Goal: Find specific page/section: Find specific page/section

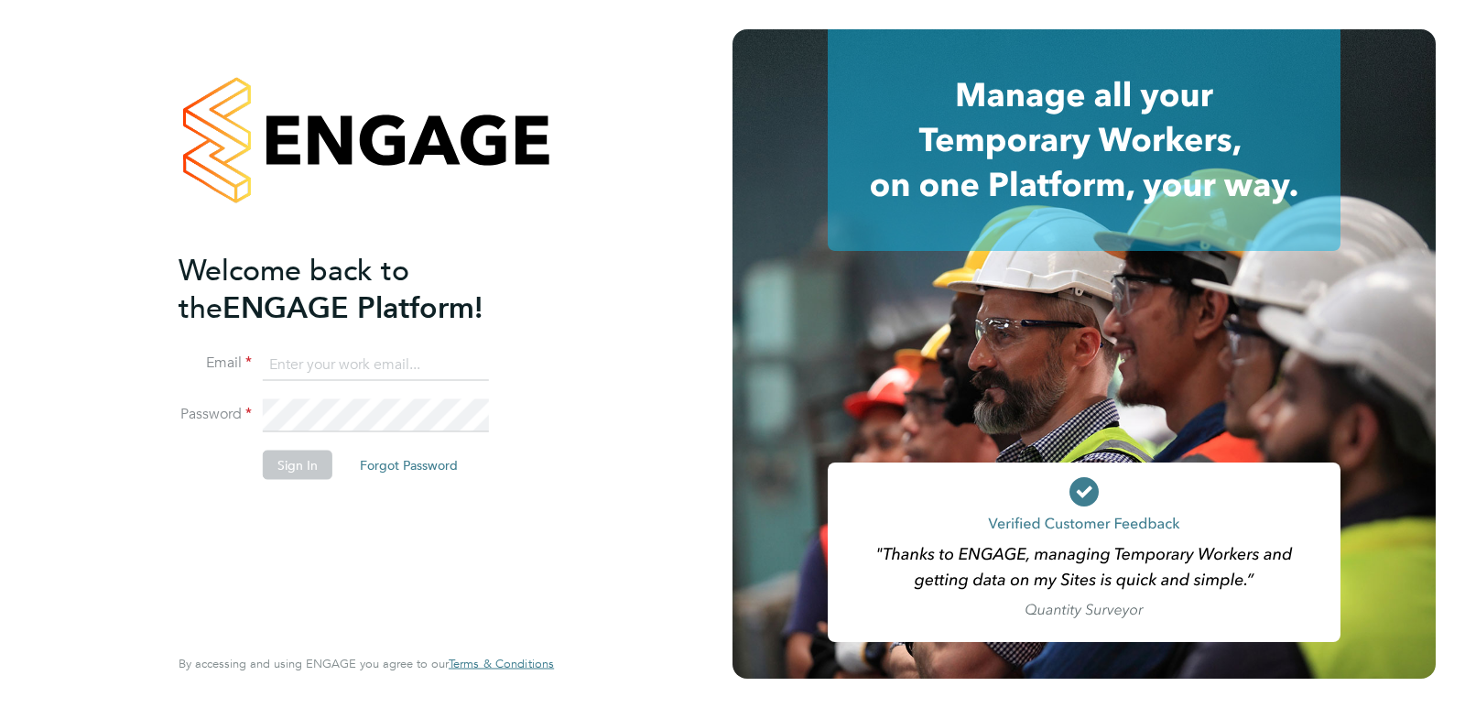
type input "bencarter@itsconstruction.co.uk"
click at [301, 467] on button "Sign In" at bounding box center [298, 464] width 70 height 29
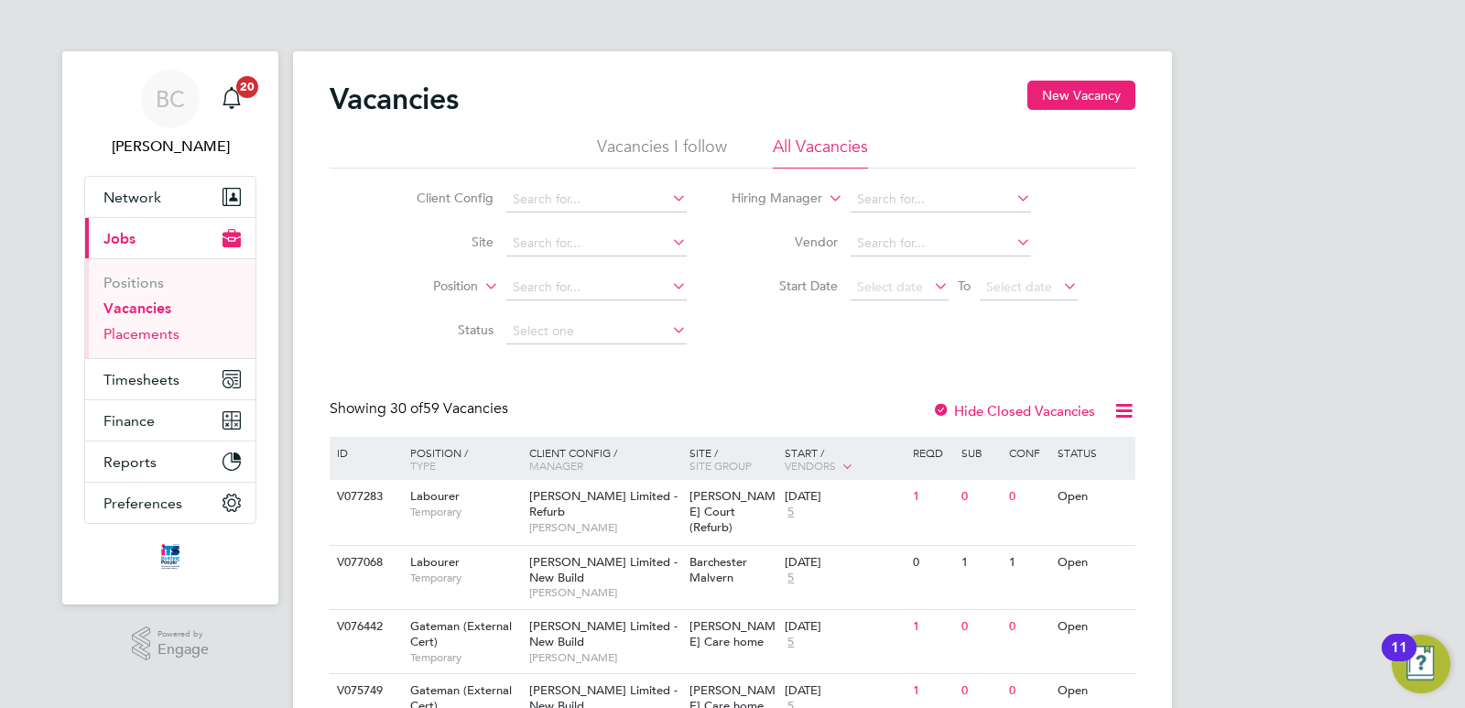
click at [132, 335] on link "Placements" at bounding box center [141, 333] width 76 height 17
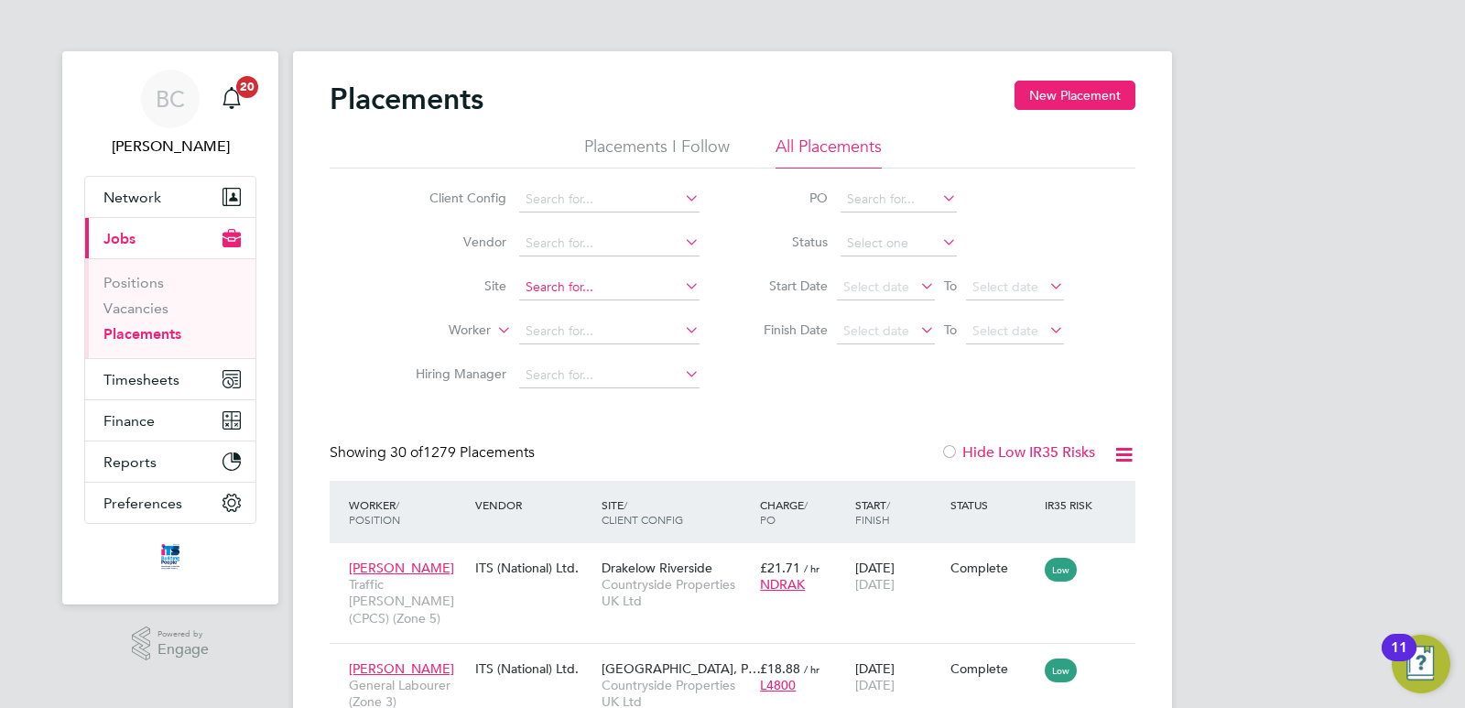
click at [555, 288] on input at bounding box center [609, 288] width 180 height 26
click at [574, 309] on li "Strawb erry Grange" at bounding box center [609, 312] width 182 height 25
type input "Strawberry Grange"
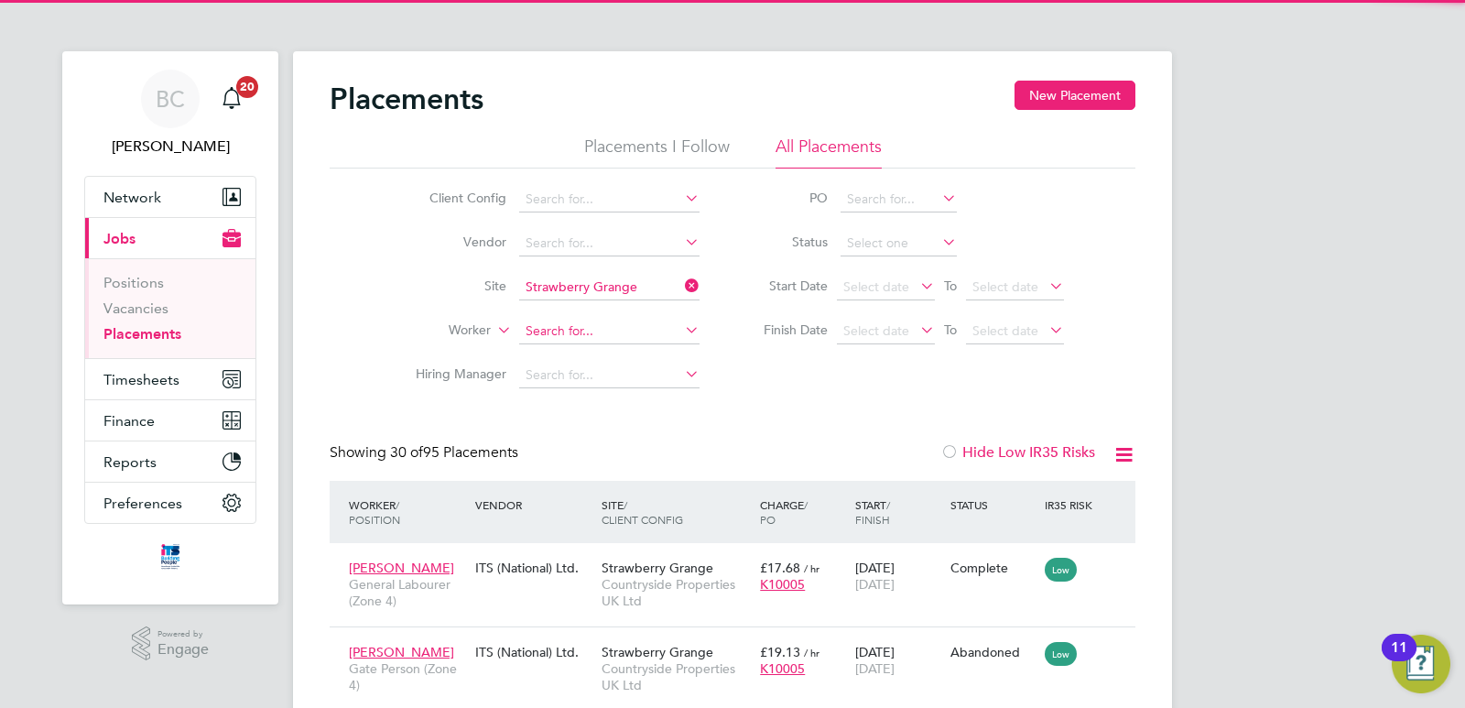
scroll to position [69, 159]
